Goal: Task Accomplishment & Management: Manage account settings

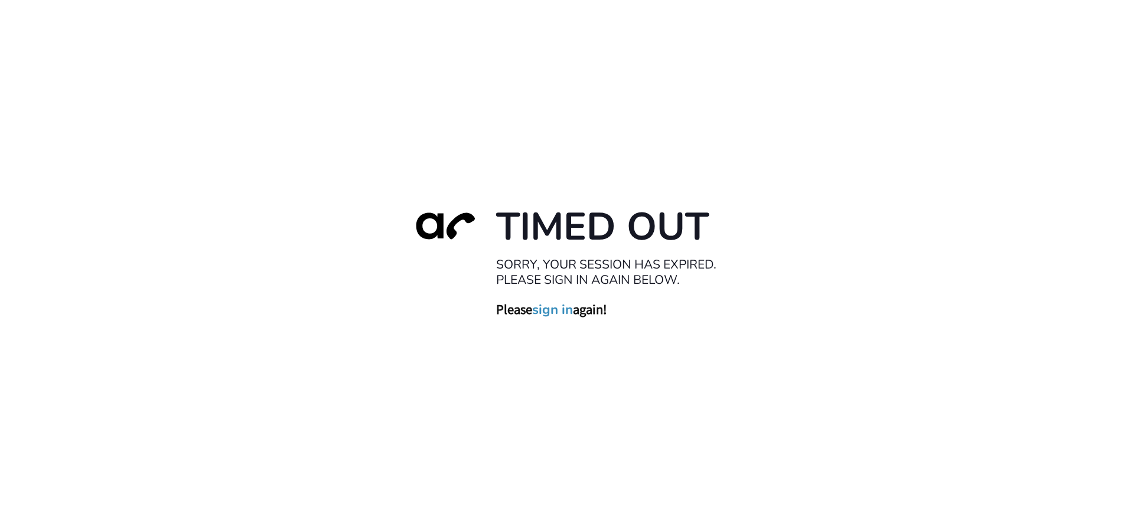
click at [548, 315] on link "sign in" at bounding box center [552, 309] width 41 height 17
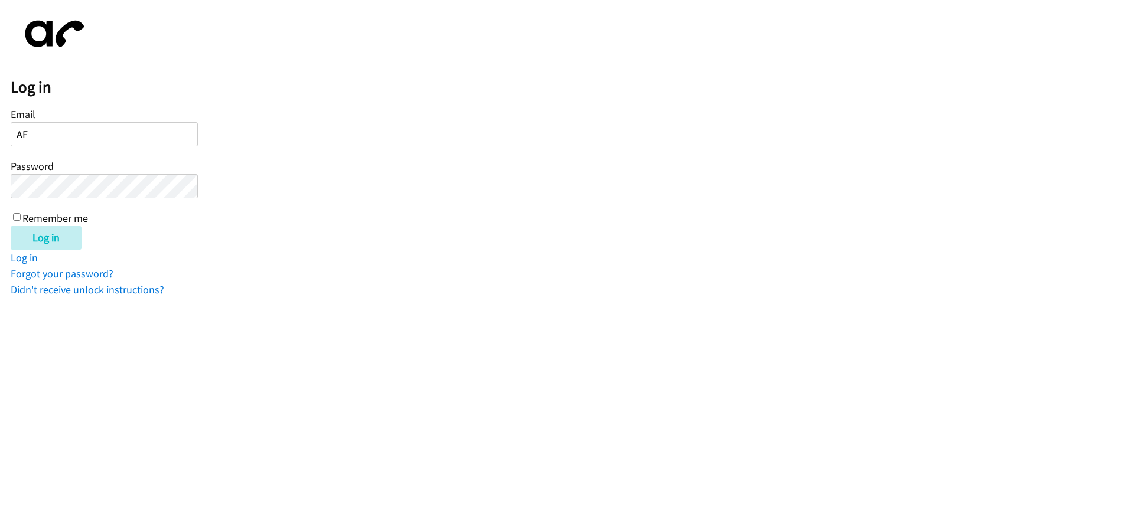
type input "A"
type input "[EMAIL_ADDRESS][DOMAIN_NAME]"
click at [11, 226] on input "Log in" at bounding box center [46, 238] width 71 height 24
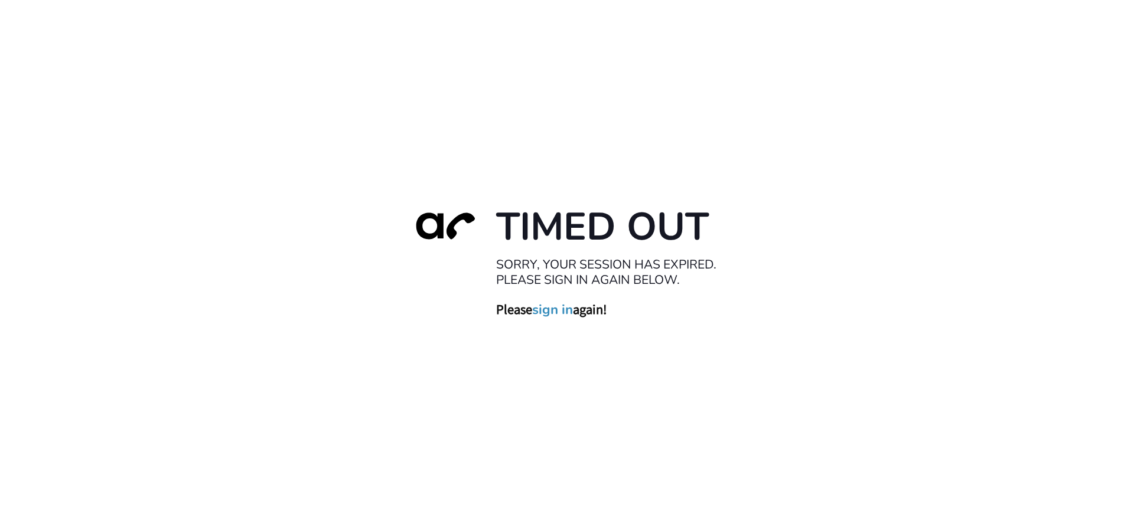
click at [565, 311] on link "sign in" at bounding box center [552, 309] width 41 height 17
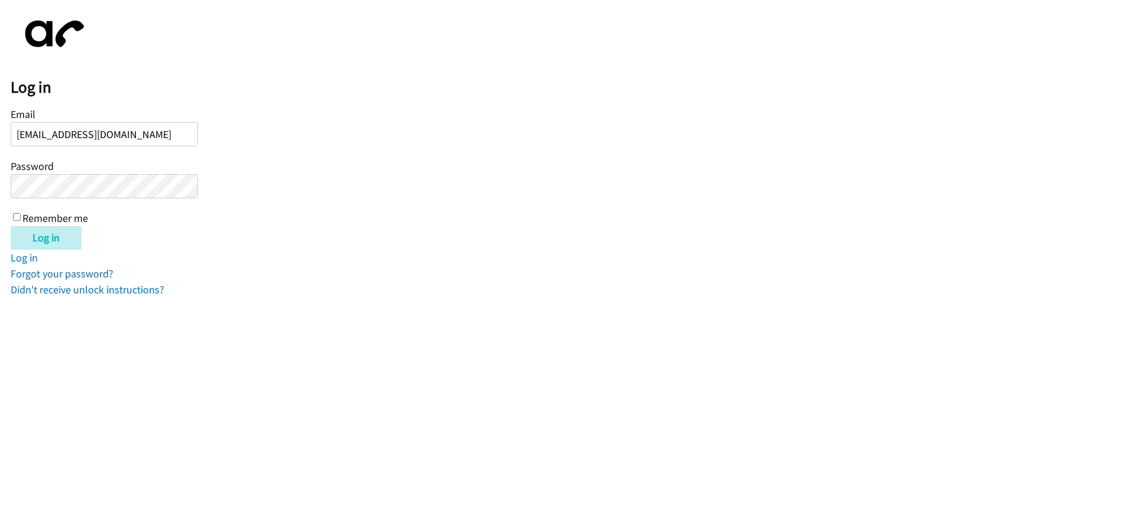
type input "[EMAIL_ADDRESS][DOMAIN_NAME]"
click at [11, 226] on input "Log in" at bounding box center [46, 238] width 71 height 24
